Goal: Task Accomplishment & Management: Use online tool/utility

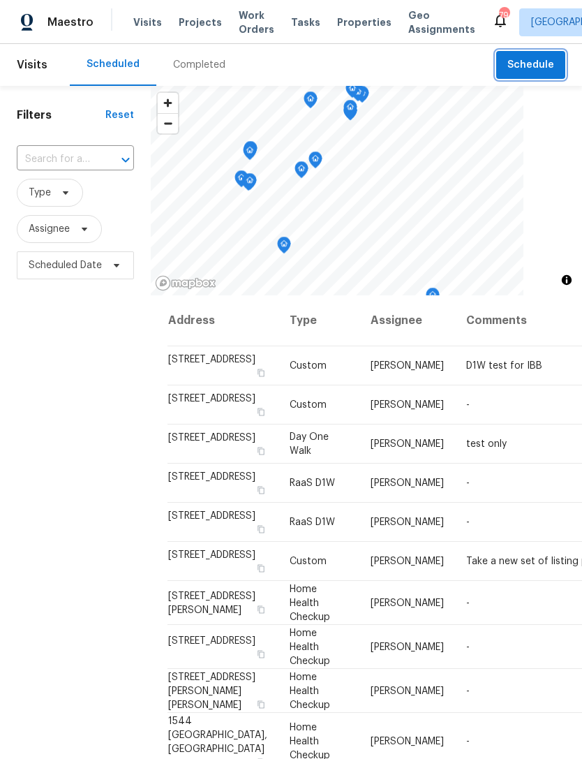
click at [541, 64] on span "Schedule" at bounding box center [531, 65] width 47 height 17
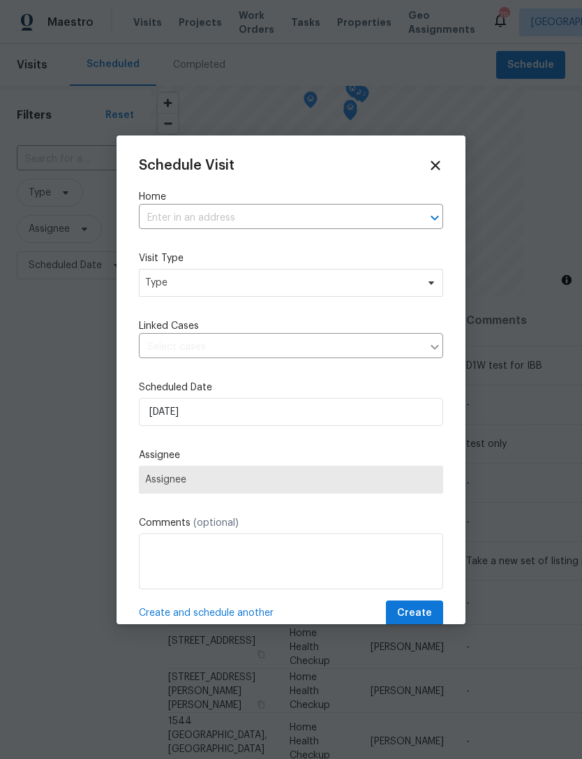
click at [301, 223] on input "text" at bounding box center [271, 218] width 265 height 22
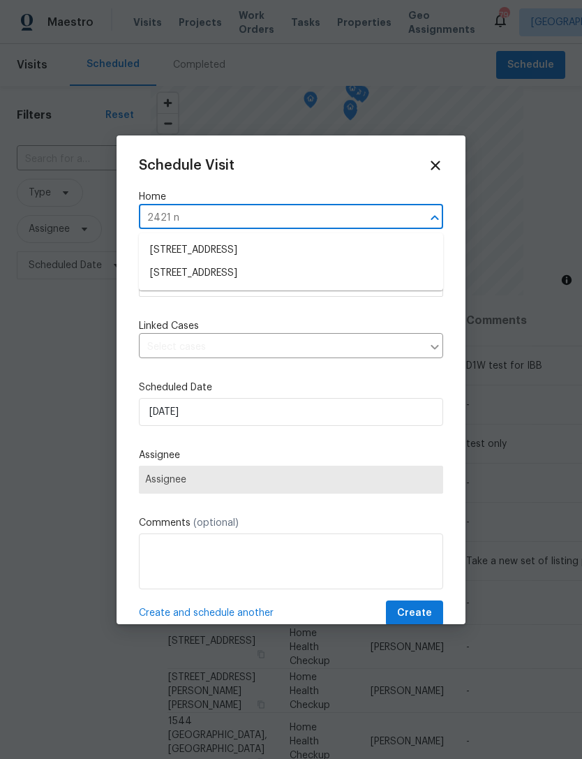
type input "2421 nw"
click at [269, 276] on li "[STREET_ADDRESS]" at bounding box center [291, 273] width 304 height 23
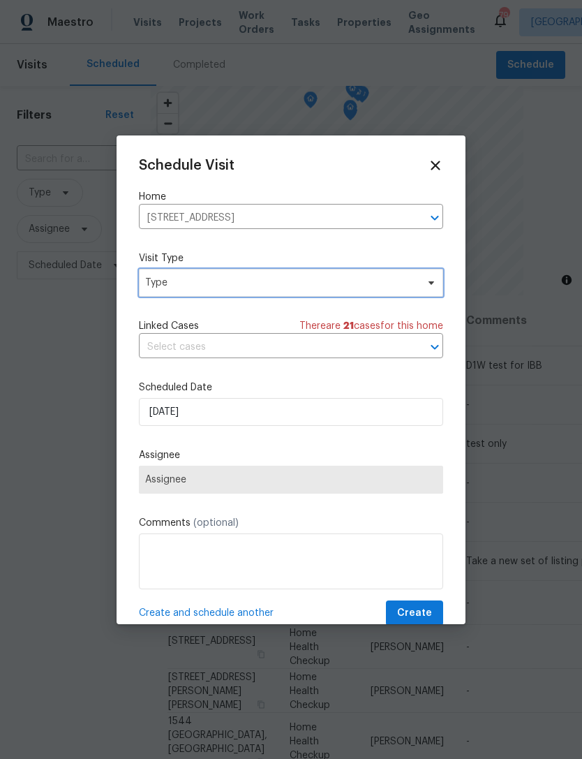
click at [291, 285] on span "Type" at bounding box center [281, 283] width 272 height 14
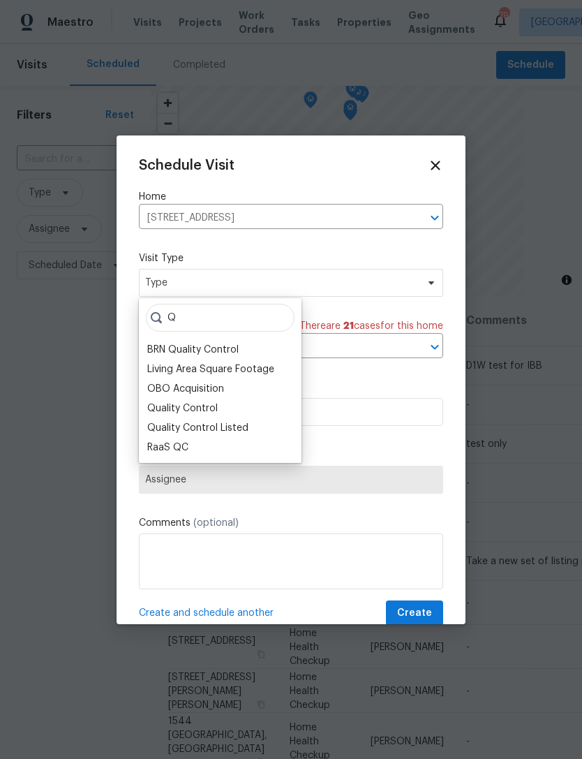
type input "Q"
click at [203, 409] on div "Quality Control" at bounding box center [182, 409] width 71 height 14
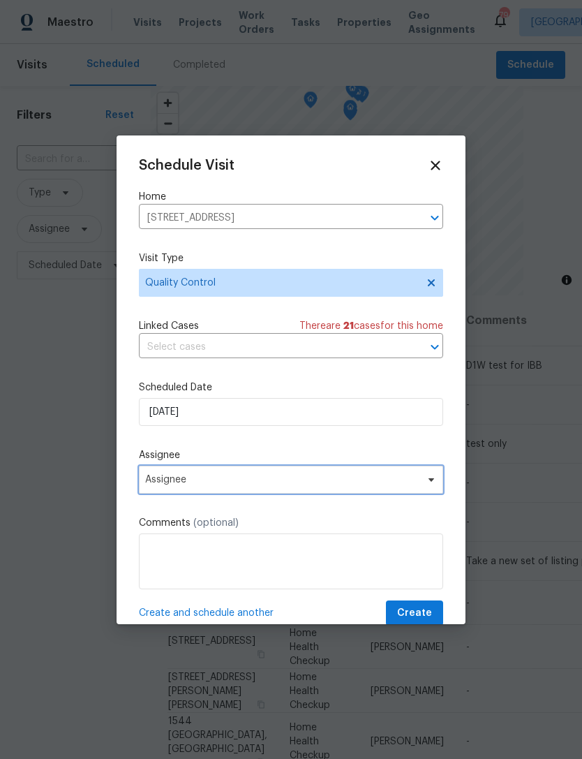
click at [228, 483] on span "Assignee" at bounding box center [282, 479] width 274 height 11
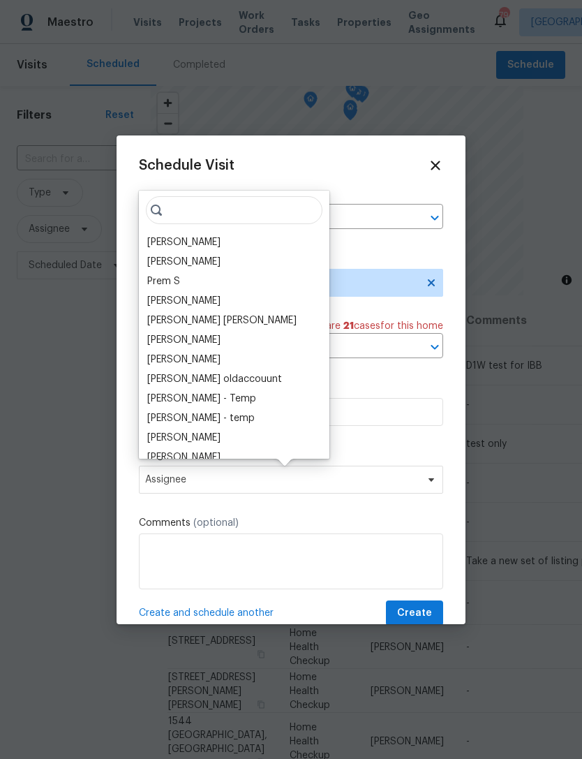
click at [198, 242] on div "[PERSON_NAME]" at bounding box center [183, 242] width 73 height 14
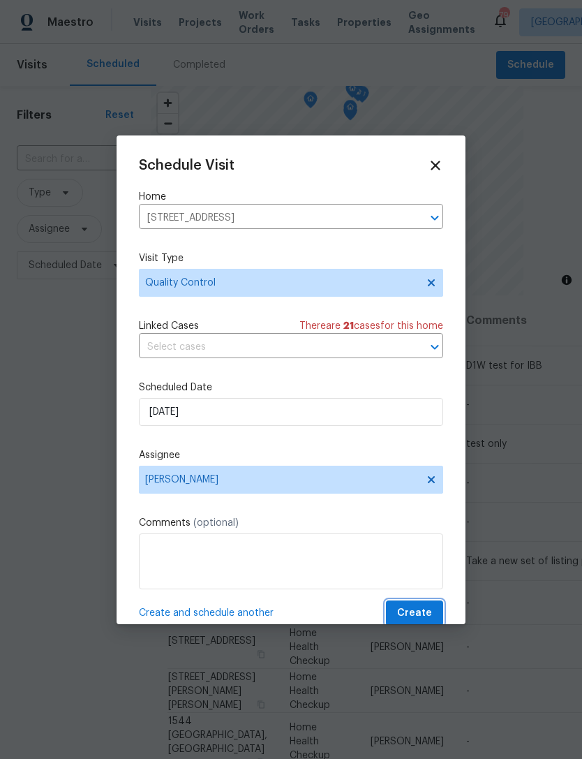
click at [418, 613] on span "Create" at bounding box center [414, 613] width 35 height 17
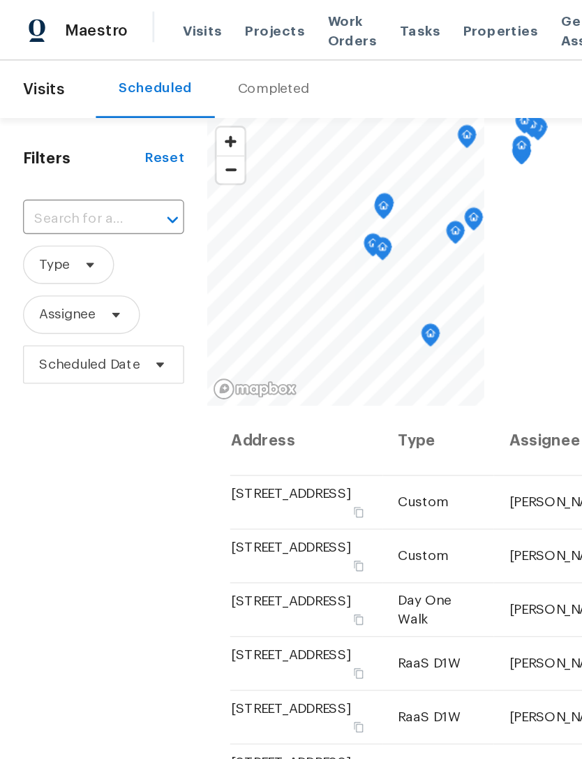
click at [250, 17] on span "Work Orders" at bounding box center [257, 22] width 36 height 28
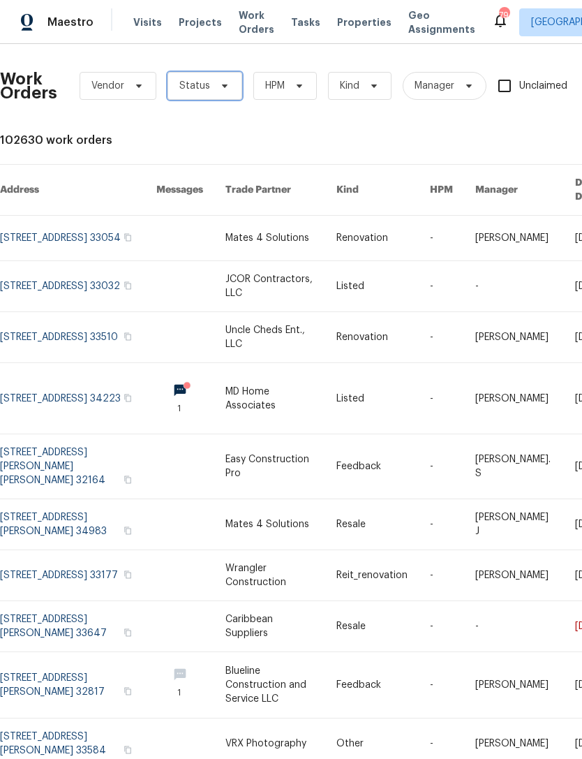
click at [202, 91] on span "Status" at bounding box center [194, 86] width 31 height 14
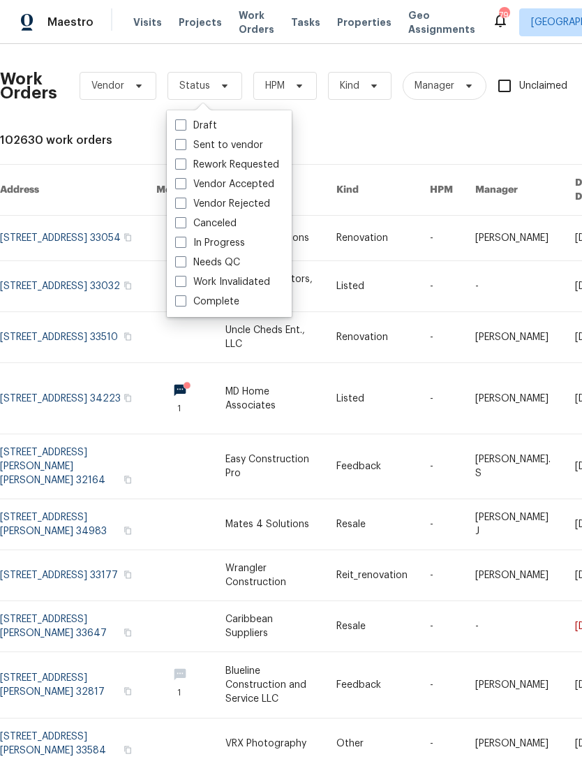
click at [185, 263] on span at bounding box center [180, 261] width 11 height 11
click at [184, 263] on input "Needs QC" at bounding box center [179, 260] width 9 height 9
checkbox input "true"
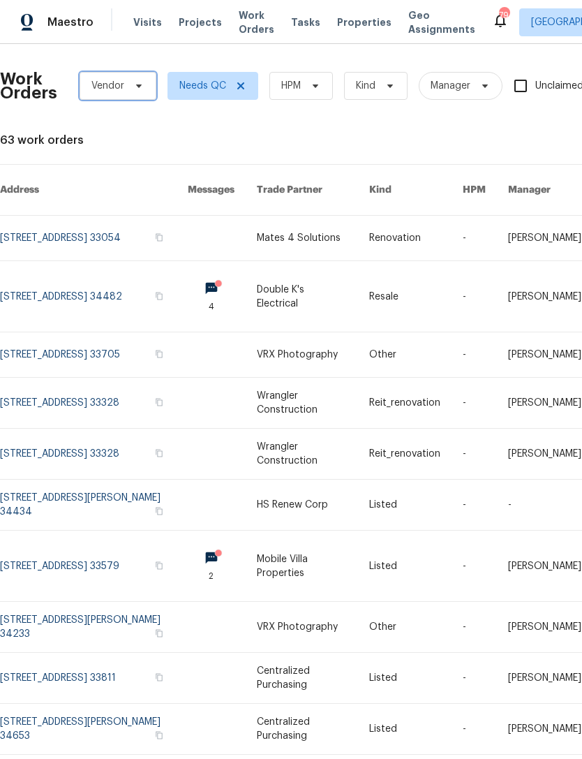
click at [118, 88] on span "Vendor" at bounding box center [107, 86] width 33 height 14
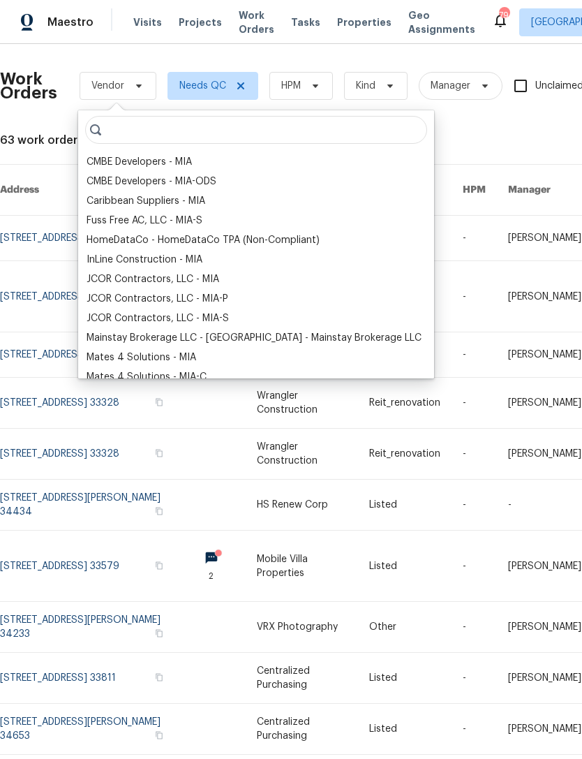
click at [160, 354] on div "Mates 4 Solutions - MIA" at bounding box center [142, 358] width 110 height 14
